Goal: Information Seeking & Learning: Understand process/instructions

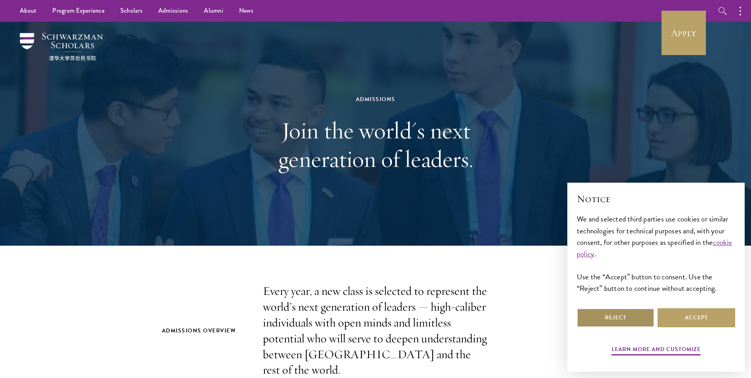
click at [605, 312] on button "Reject" at bounding box center [616, 317] width 78 height 19
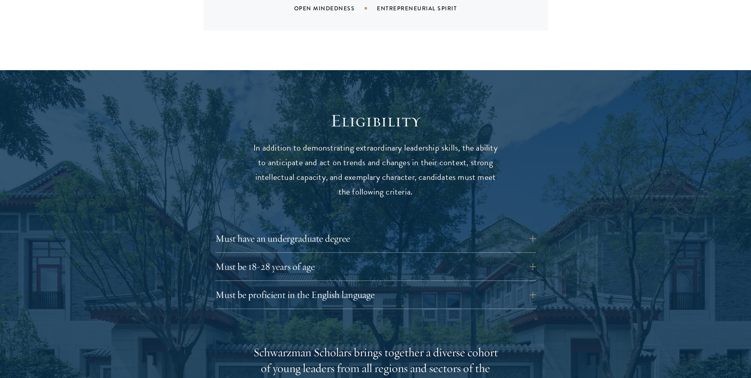
scroll to position [950, 0]
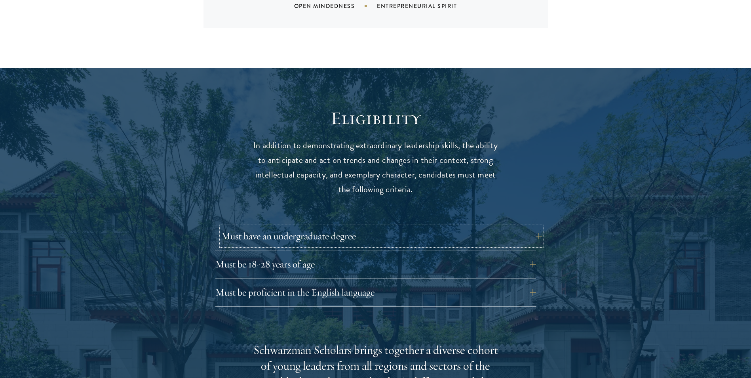
click at [360, 226] on button "Must have an undergraduate degree" at bounding box center [381, 235] width 321 height 19
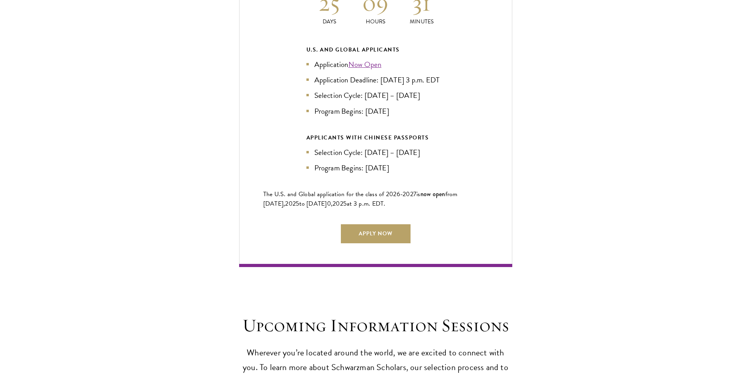
scroll to position [1781, 0]
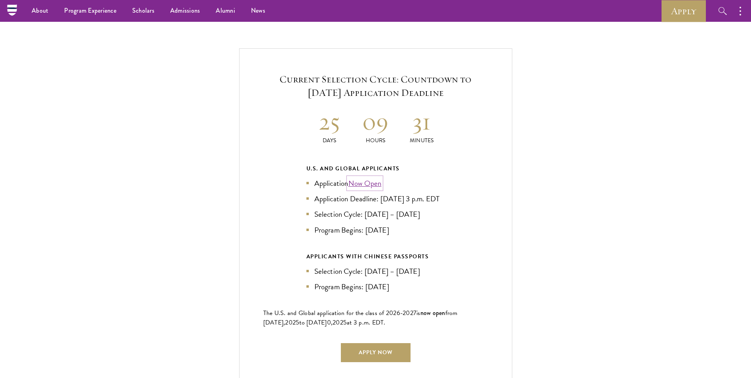
click at [360, 177] on link "Now Open" at bounding box center [364, 182] width 33 height 11
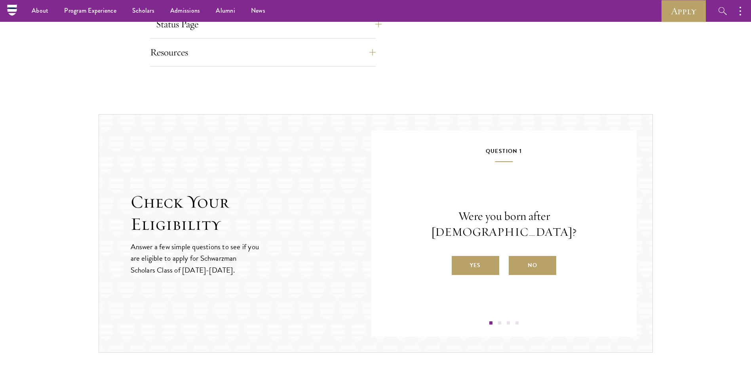
scroll to position [713, 0]
